Goal: Browse casually

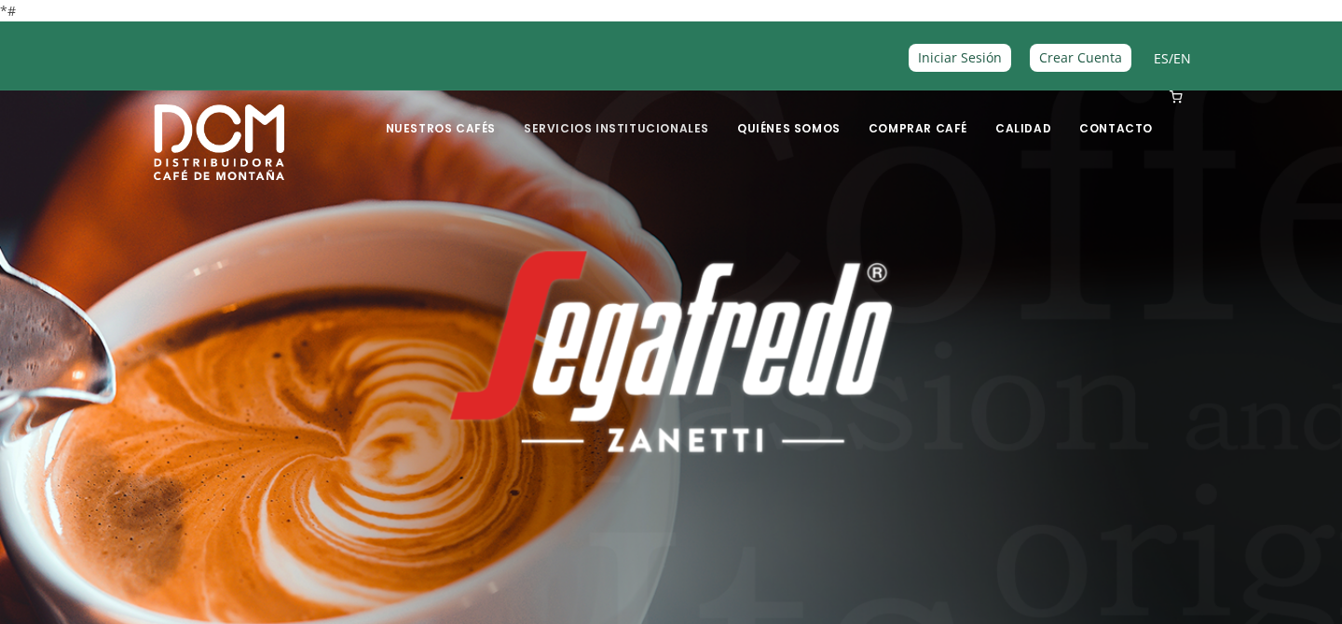
click at [626, 122] on link "Servicios Institucionales" at bounding box center [617, 114] width 208 height 44
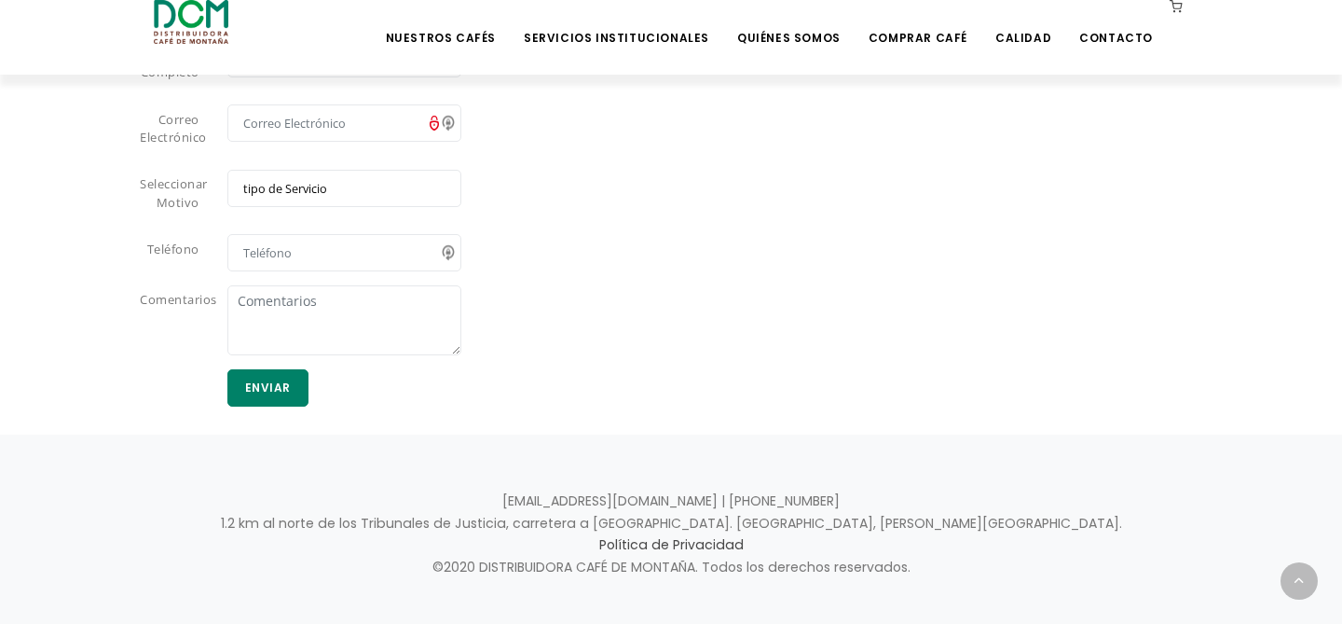
scroll to position [1752, 0]
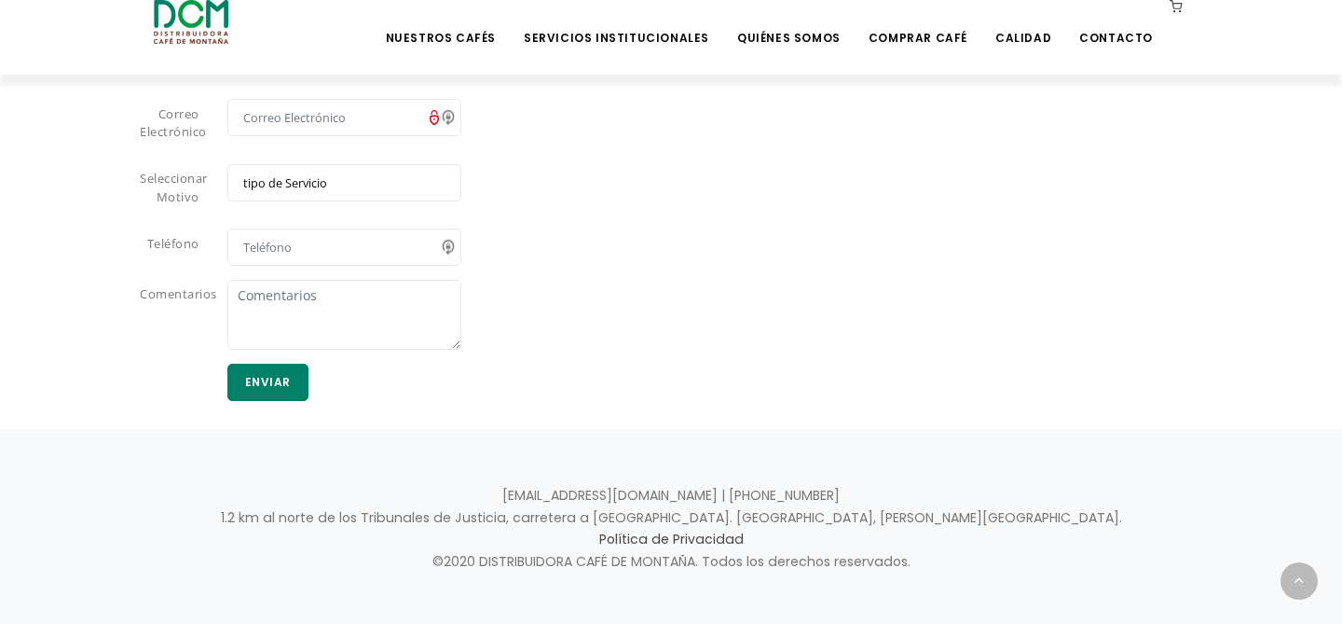
click at [392, 186] on select "tipo de Servicio Café Equipo Servicio Técnico Suministros" at bounding box center [344, 182] width 234 height 37
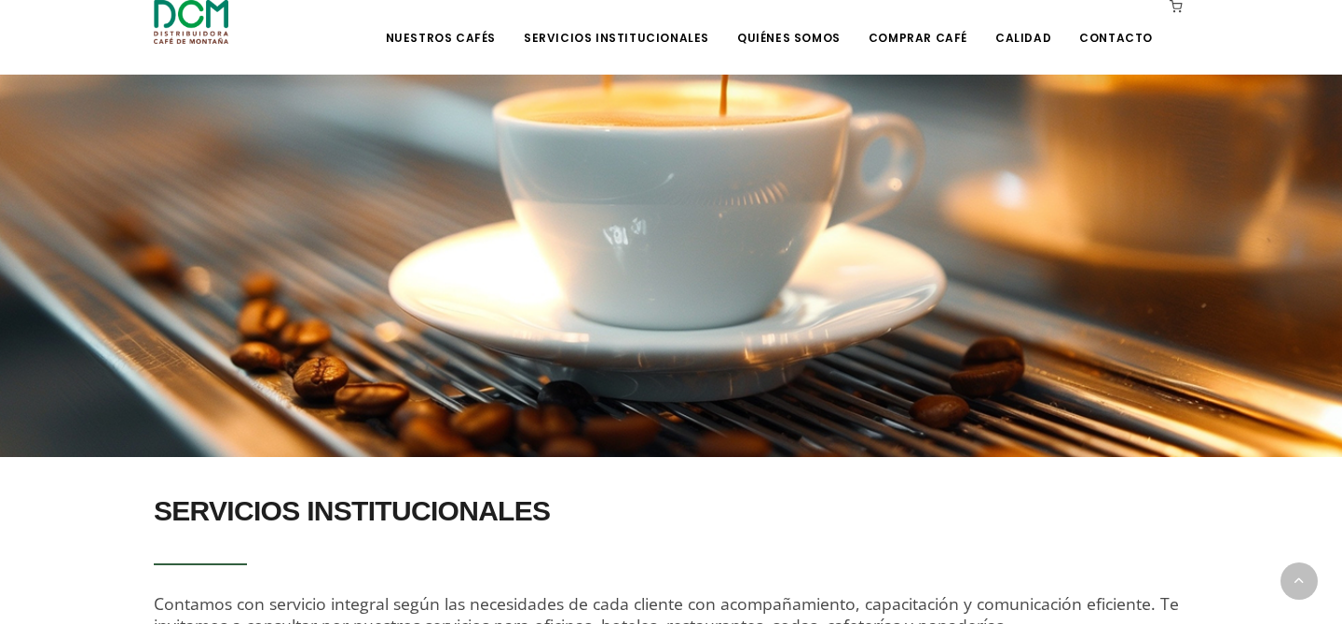
scroll to position [0, 0]
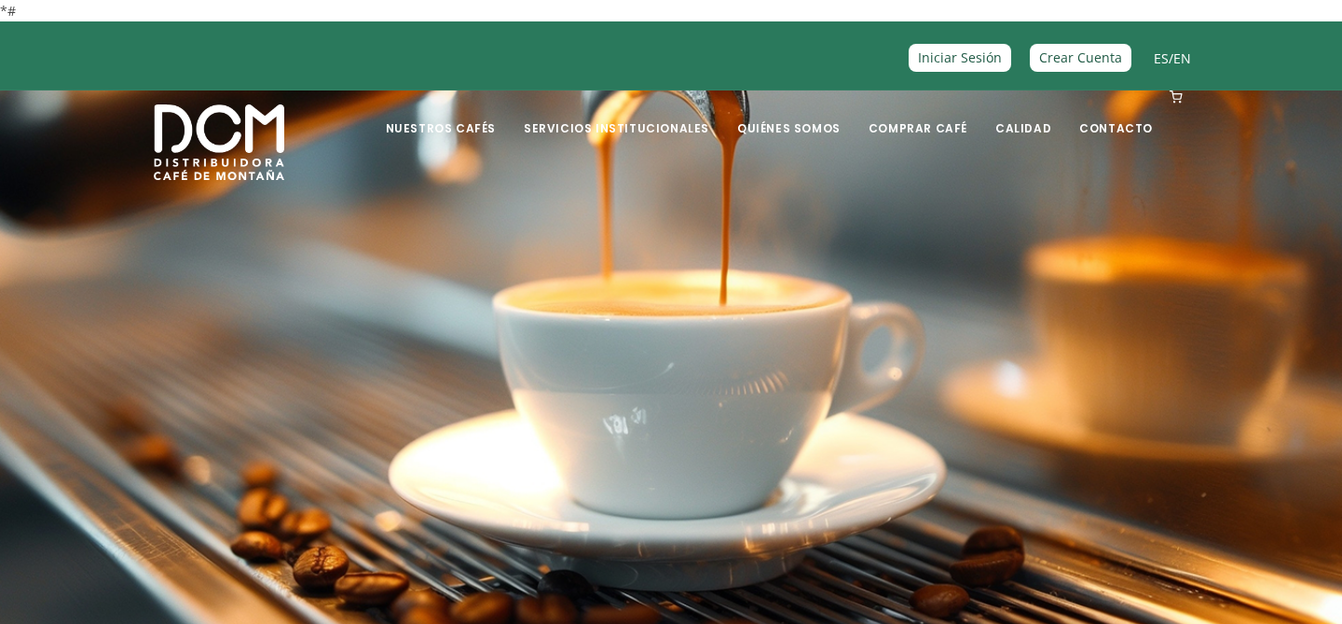
click at [151, 115] on div "Nuestros Cafés Café Segafredo" at bounding box center [671, 127] width 1342 height 75
click at [180, 117] on img at bounding box center [219, 142] width 131 height 76
